Goal: Task Accomplishment & Management: Manage account settings

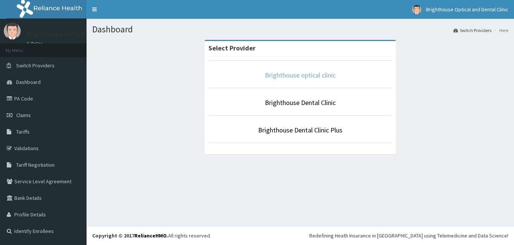
click at [313, 76] on link "Brighthouse optical clinic" at bounding box center [300, 75] width 71 height 9
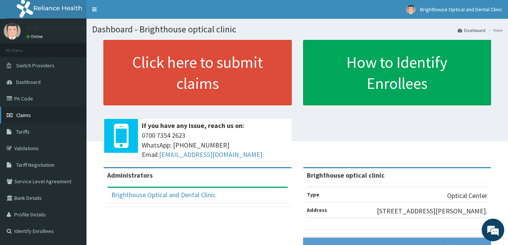
click at [26, 114] on span "Claims" at bounding box center [23, 115] width 15 height 7
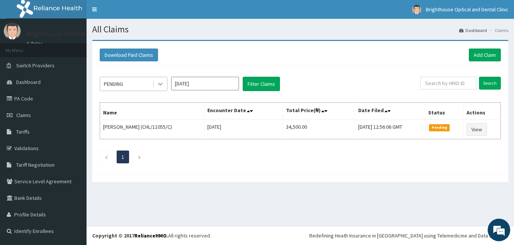
click at [160, 84] on icon at bounding box center [161, 84] width 8 height 8
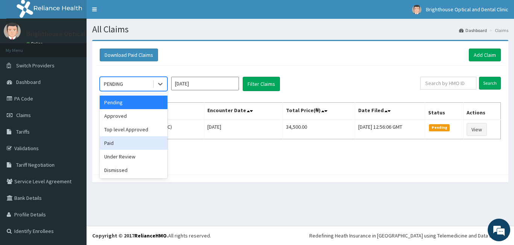
click at [126, 144] on div "Paid" at bounding box center [134, 143] width 68 height 14
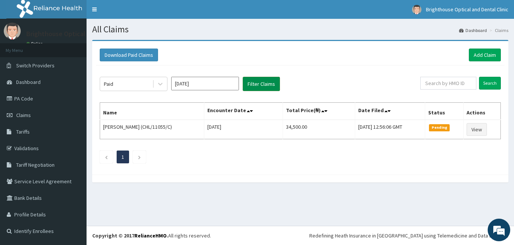
click at [255, 80] on button "Filter Claims" at bounding box center [261, 84] width 37 height 14
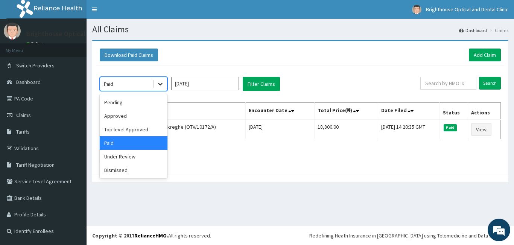
click at [159, 83] on icon at bounding box center [161, 84] width 8 height 8
click at [141, 114] on div "Approved" at bounding box center [134, 116] width 68 height 14
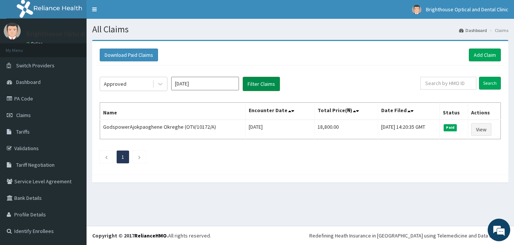
click at [255, 84] on button "Filter Claims" at bounding box center [261, 84] width 37 height 14
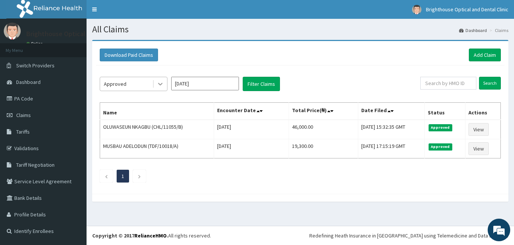
click at [161, 83] on icon at bounding box center [161, 84] width 8 height 8
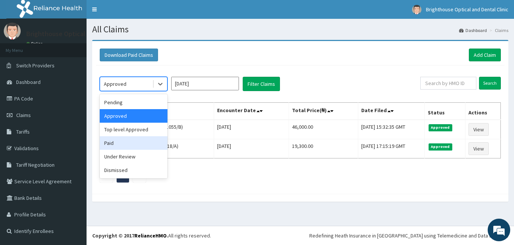
click at [123, 143] on div "Paid" at bounding box center [134, 143] width 68 height 14
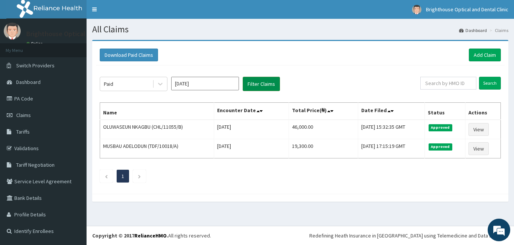
click at [262, 81] on button "Filter Claims" at bounding box center [261, 84] width 37 height 14
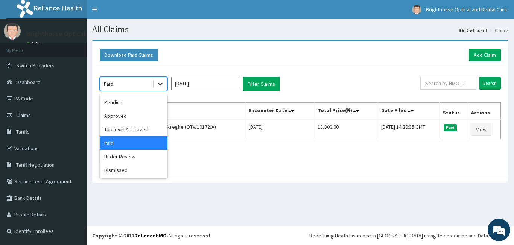
click at [158, 84] on icon at bounding box center [161, 84] width 8 height 8
click at [216, 82] on input "[DATE]" at bounding box center [205, 84] width 68 height 14
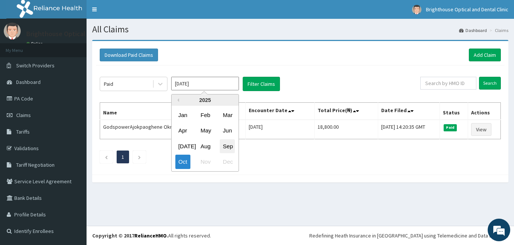
click at [227, 146] on div "Sep" at bounding box center [227, 146] width 15 height 14
type input "[DATE]"
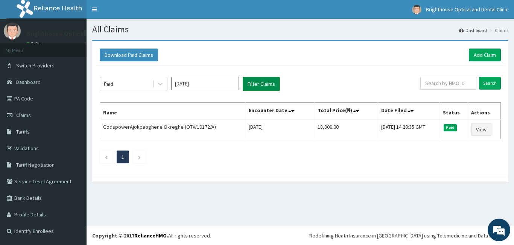
click at [254, 81] on button "Filter Claims" at bounding box center [261, 84] width 37 height 14
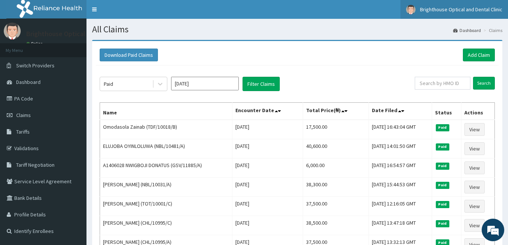
click at [411, 8] on img at bounding box center [410, 9] width 9 height 9
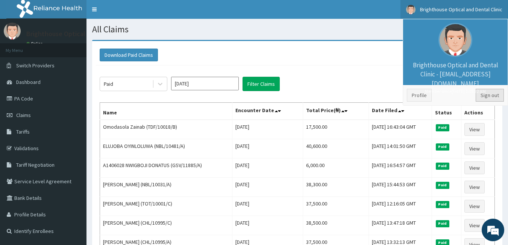
click at [485, 95] on link "Sign out" at bounding box center [490, 95] width 28 height 13
